Goal: Download file/media

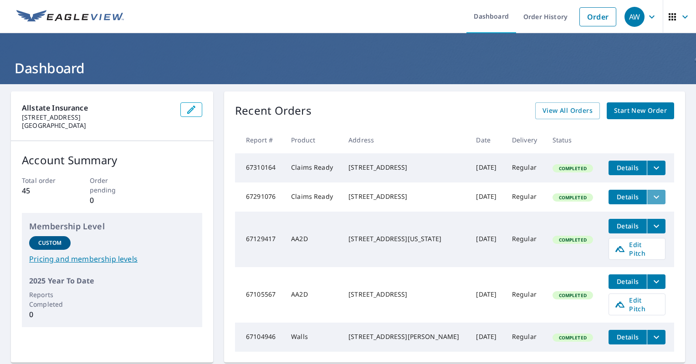
click at [651, 201] on icon "filesDropdownBtn-67291076" at bounding box center [656, 197] width 11 height 11
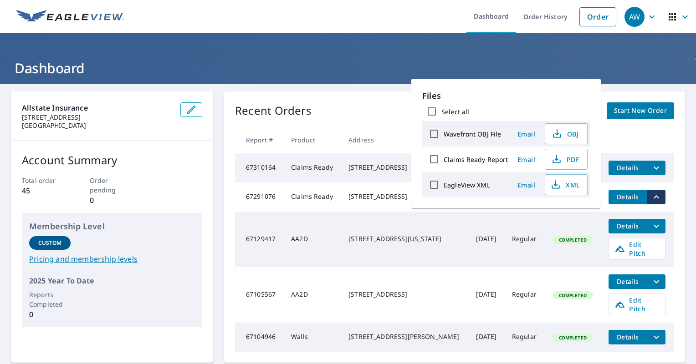
click at [435, 158] on input "Claims Ready Report" at bounding box center [433, 159] width 19 height 19
checkbox input "true"
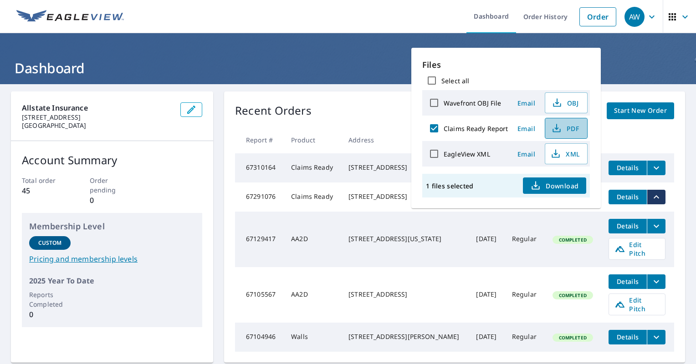
click at [569, 131] on span "PDF" at bounding box center [564, 128] width 29 height 11
click at [361, 110] on div "Recent Orders View All Orders Start New Order" at bounding box center [454, 110] width 439 height 17
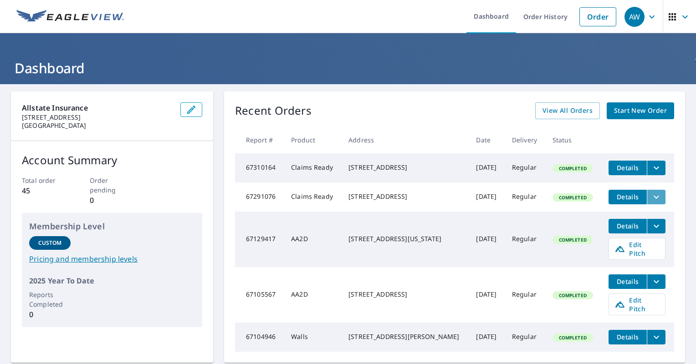
click at [651, 203] on icon "filesDropdownBtn-67291076" at bounding box center [656, 197] width 11 height 11
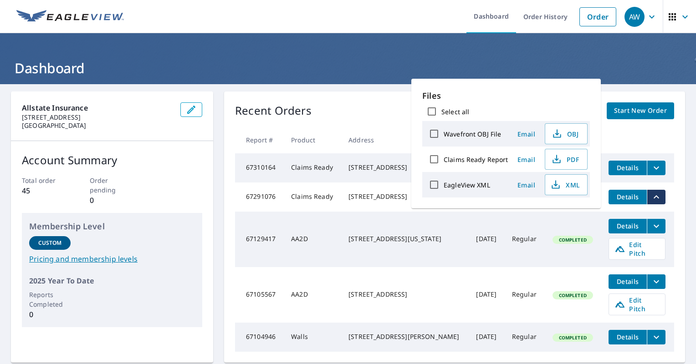
click at [631, 86] on div "Allstate Insurance [STREET_ADDRESS] Account Summary Total order 45 Order pendin…" at bounding box center [348, 263] width 696 height 359
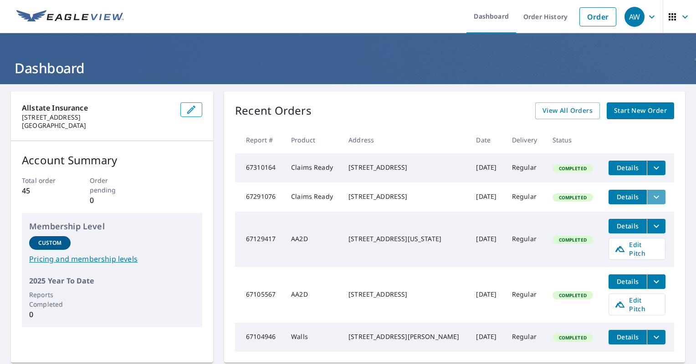
click at [651, 199] on icon "filesDropdownBtn-67291076" at bounding box center [656, 197] width 11 height 11
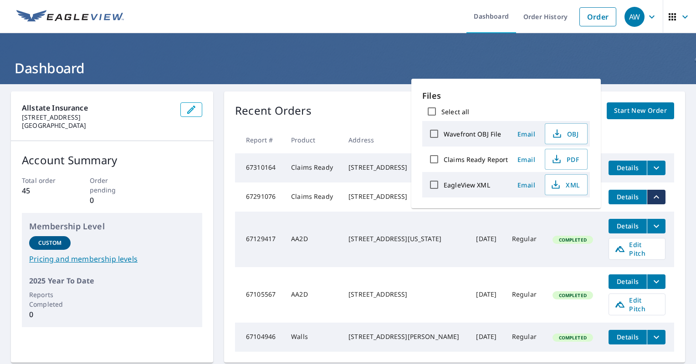
click at [433, 157] on input "Claims Ready Report" at bounding box center [433, 159] width 19 height 19
checkbox input "true"
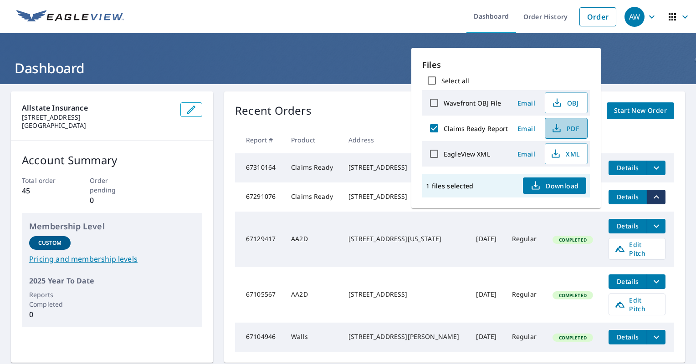
click at [565, 131] on span "PDF" at bounding box center [564, 128] width 29 height 11
